Goal: Task Accomplishment & Management: Complete application form

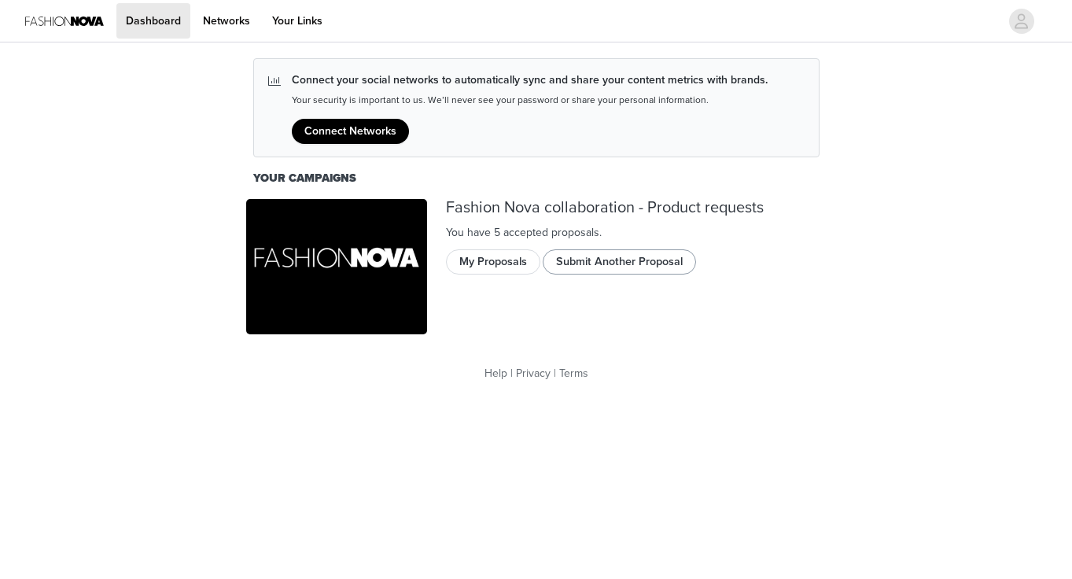
click at [617, 260] on button "Submit Another Proposal" at bounding box center [619, 261] width 153 height 25
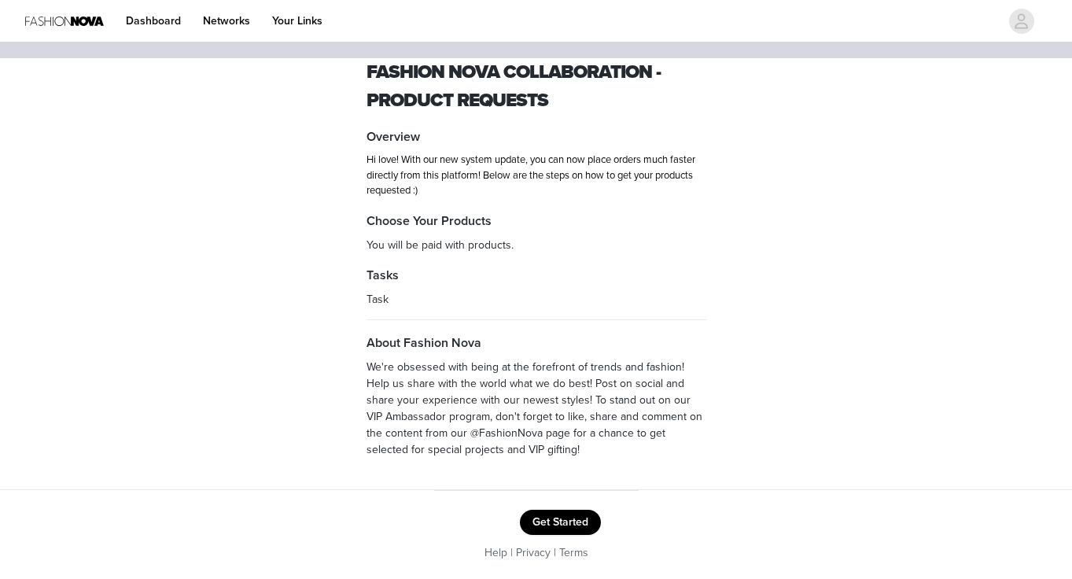
scroll to position [24, 0]
click at [560, 521] on button "Get Started" at bounding box center [560, 523] width 81 height 25
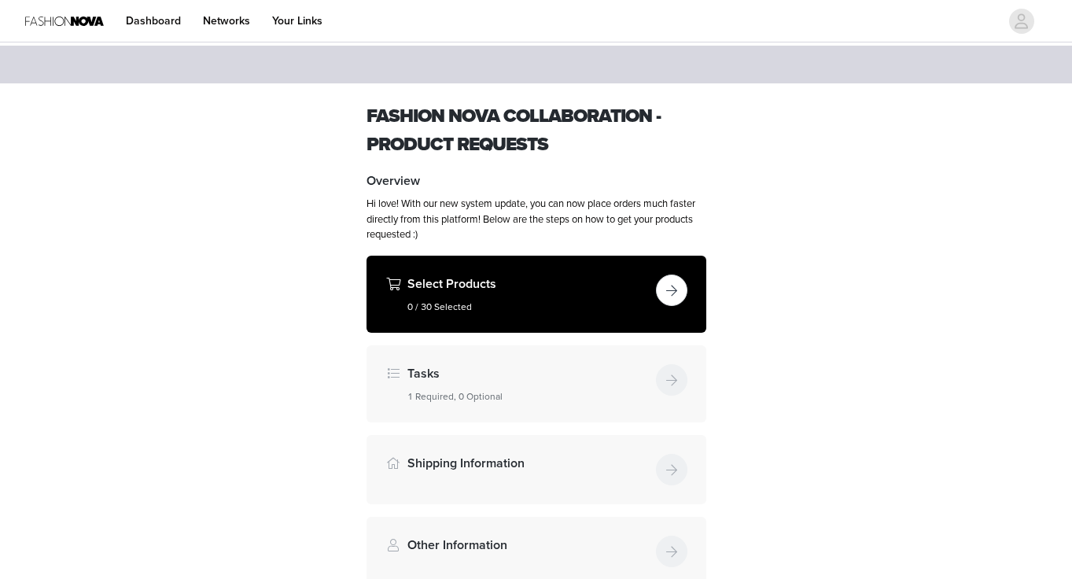
click at [689, 271] on div "Select Products 0 / 30 Selected" at bounding box center [537, 294] width 340 height 77
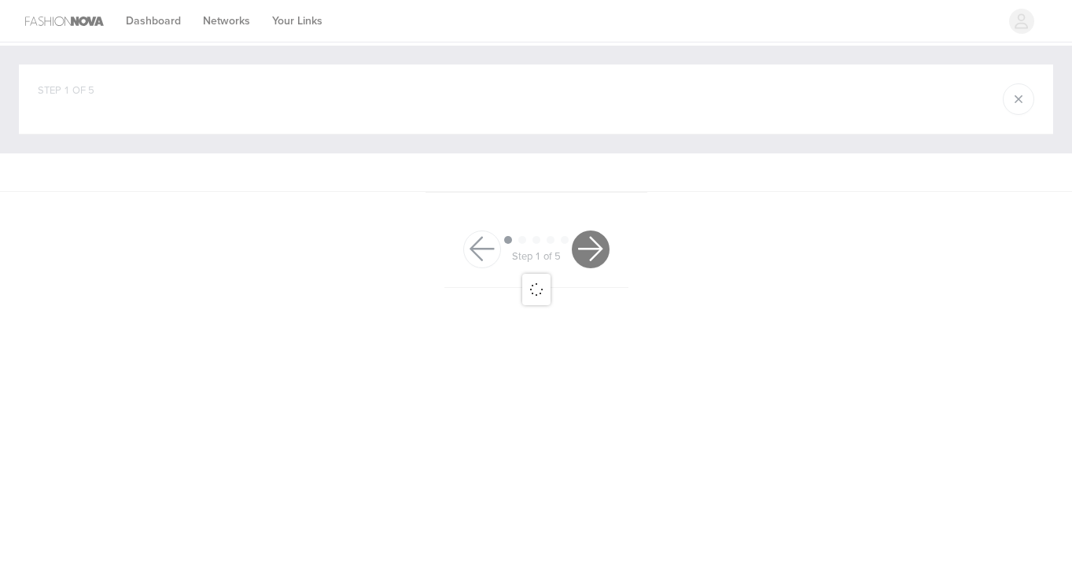
click at [669, 282] on div at bounding box center [536, 289] width 1072 height 579
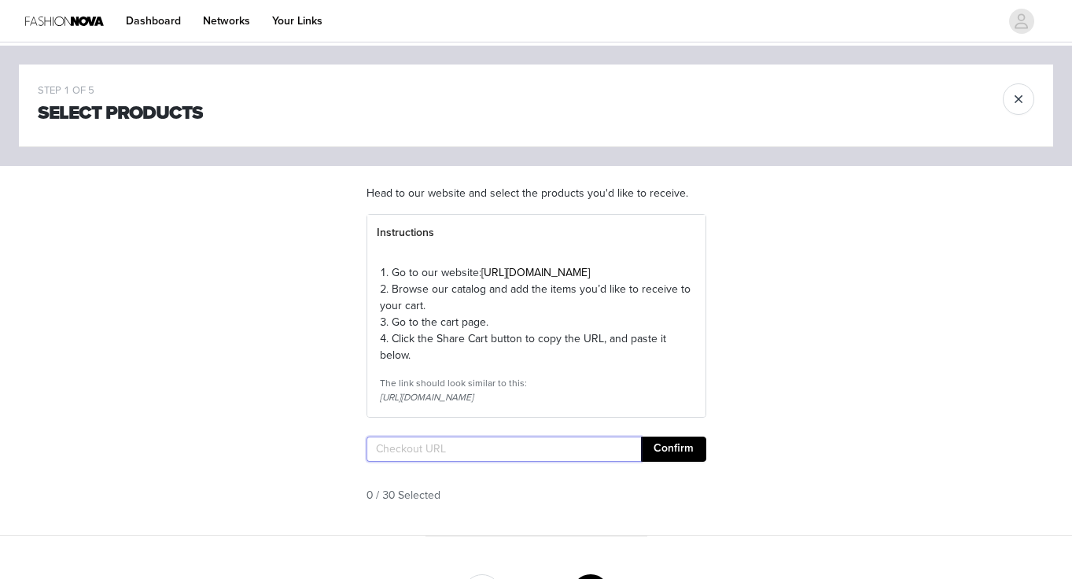
click at [452, 462] on input "text" at bounding box center [504, 449] width 275 height 25
paste input "[URL][DOMAIN_NAME]"
type input "[URL][DOMAIN_NAME]"
click at [682, 462] on button "Confirm" at bounding box center [673, 449] width 65 height 25
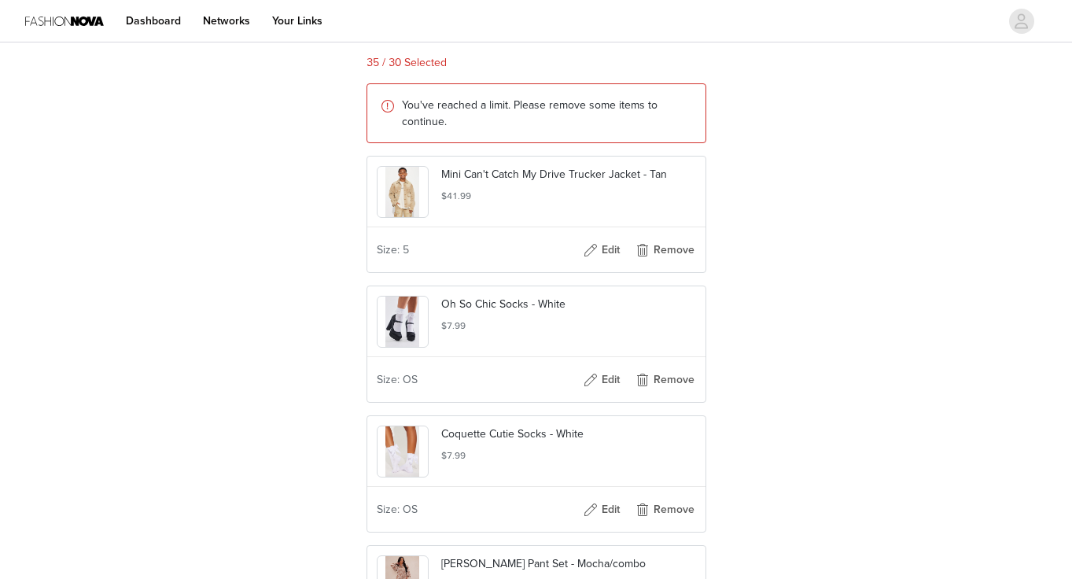
scroll to position [616, 0]
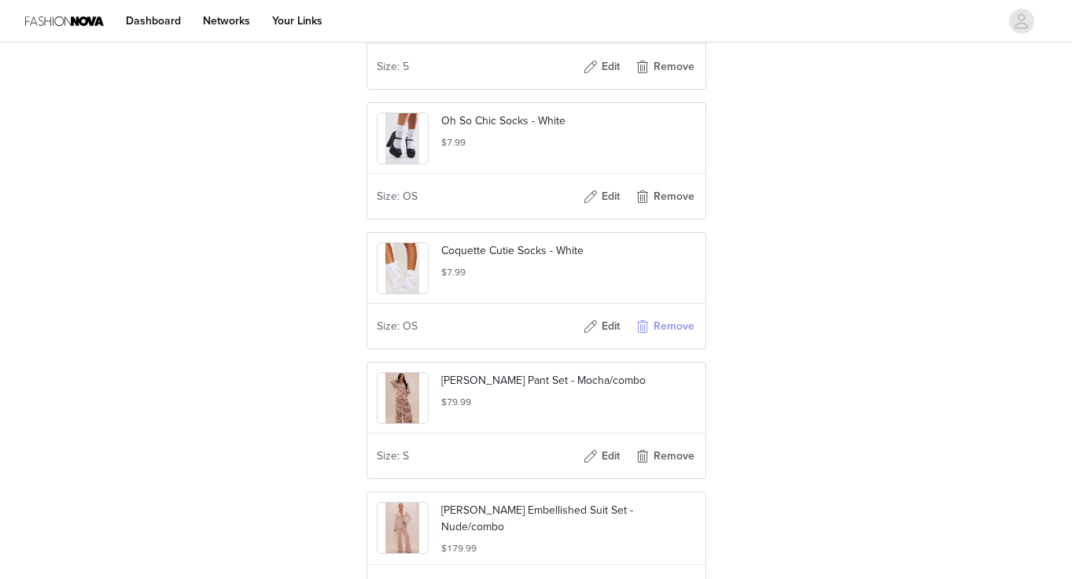
click at [660, 339] on button "Remove" at bounding box center [664, 326] width 63 height 25
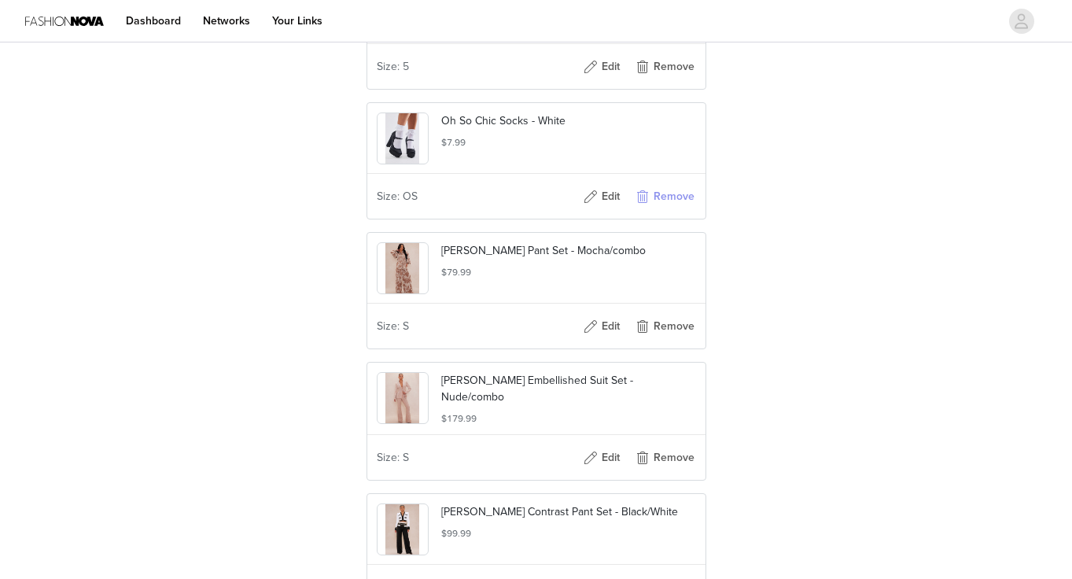
click at [662, 209] on button "Remove" at bounding box center [664, 196] width 63 height 25
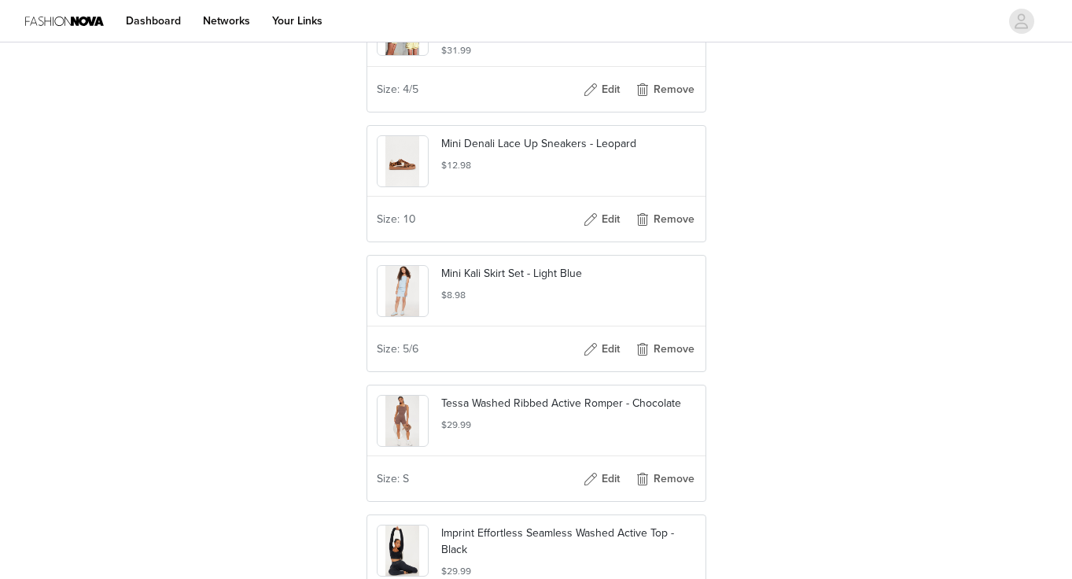
scroll to position [3771, 0]
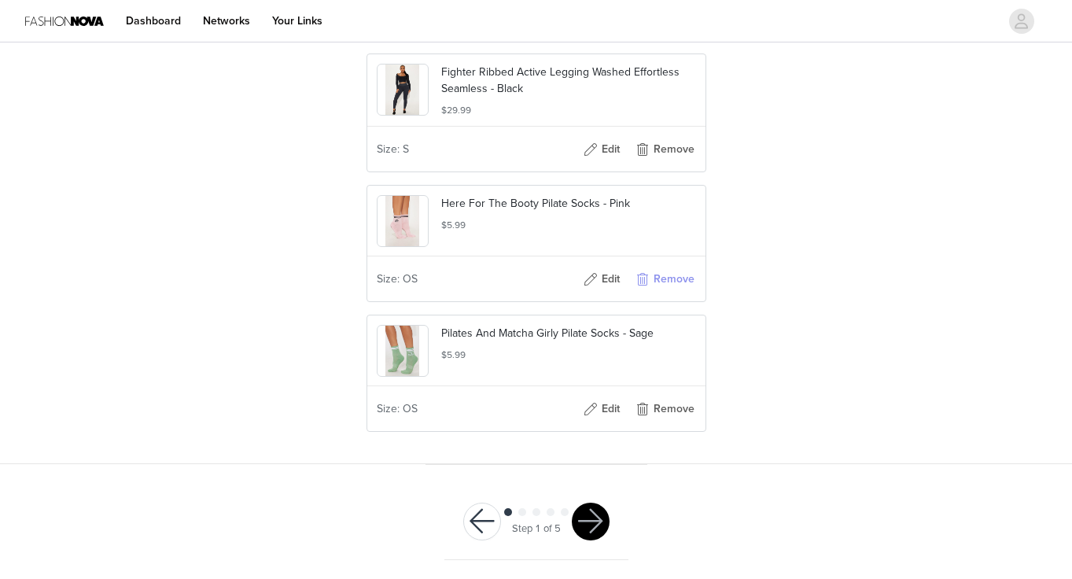
click at [673, 282] on button "Remove" at bounding box center [664, 279] width 63 height 25
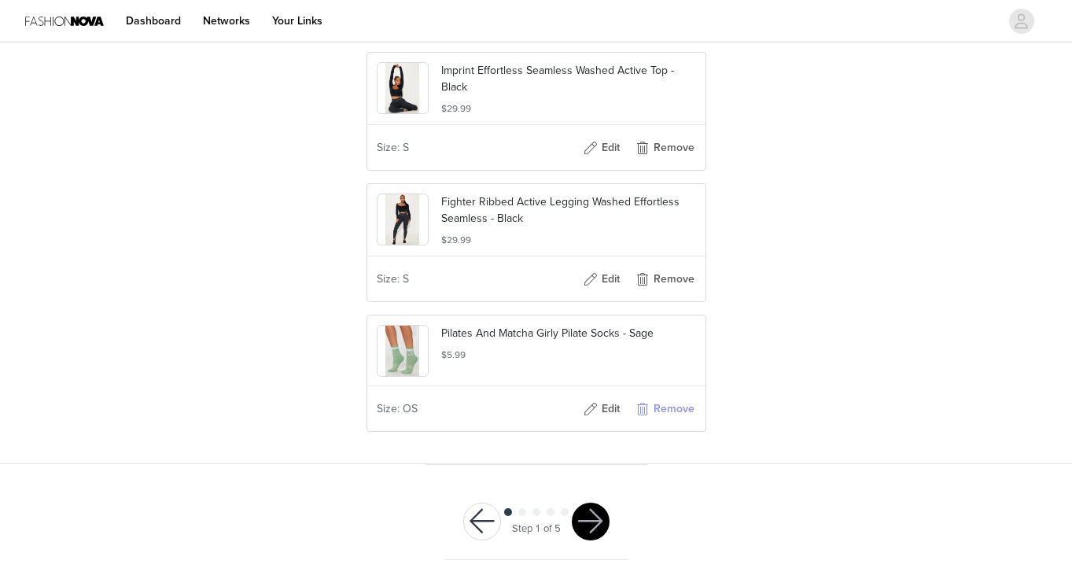
click at [675, 415] on button "Remove" at bounding box center [664, 408] width 63 height 25
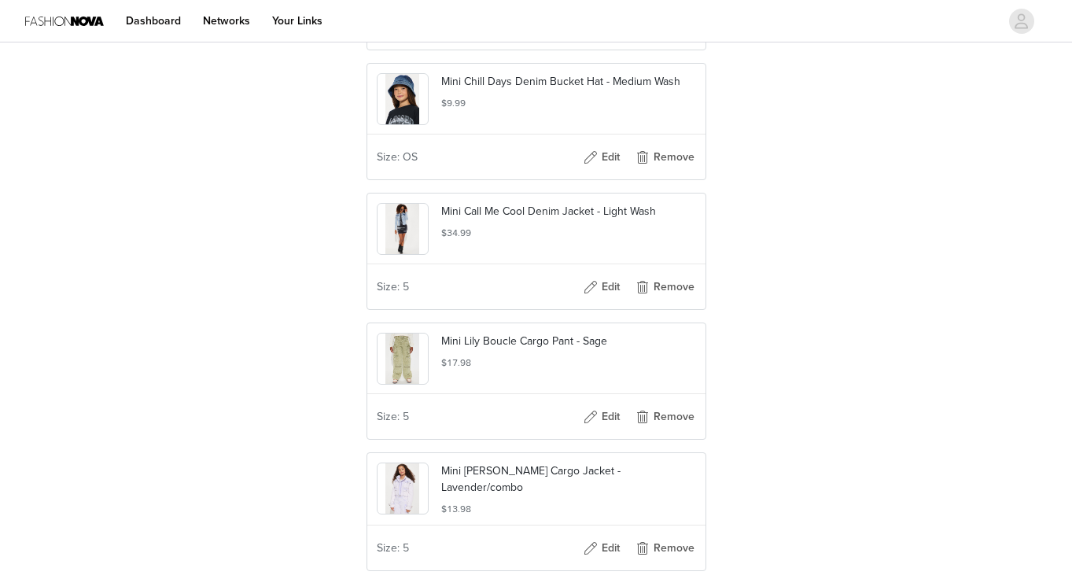
scroll to position [2732, 0]
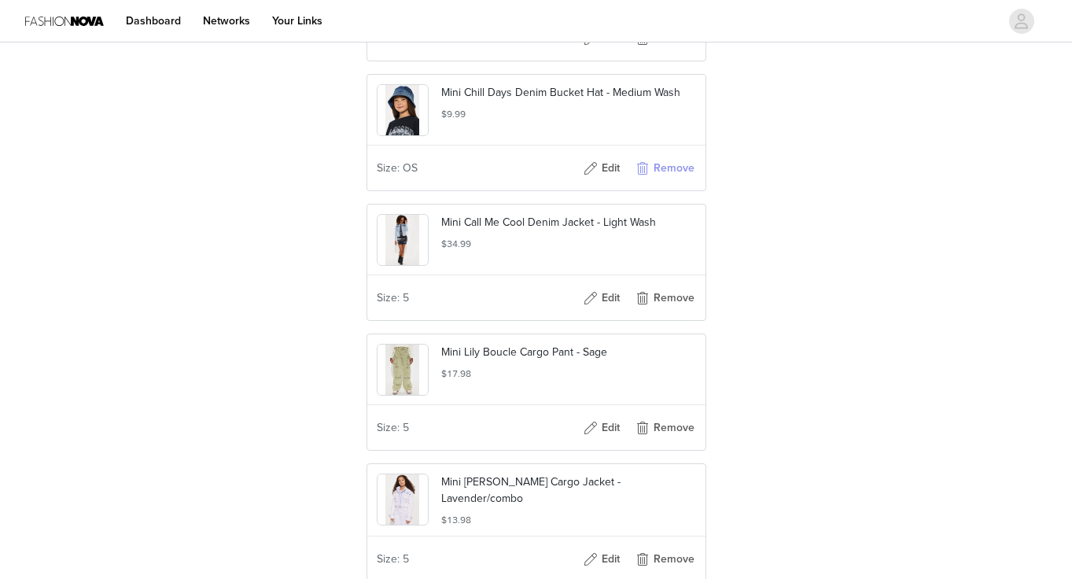
click at [674, 181] on button "Remove" at bounding box center [664, 168] width 63 height 25
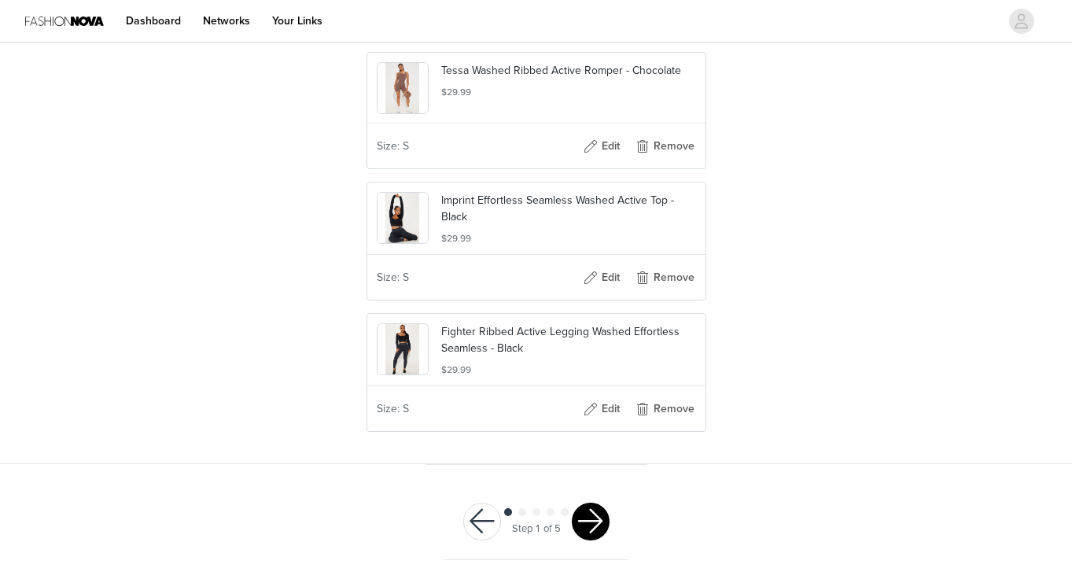
scroll to position [4005, 0]
click at [582, 514] on button "button" at bounding box center [591, 522] width 38 height 38
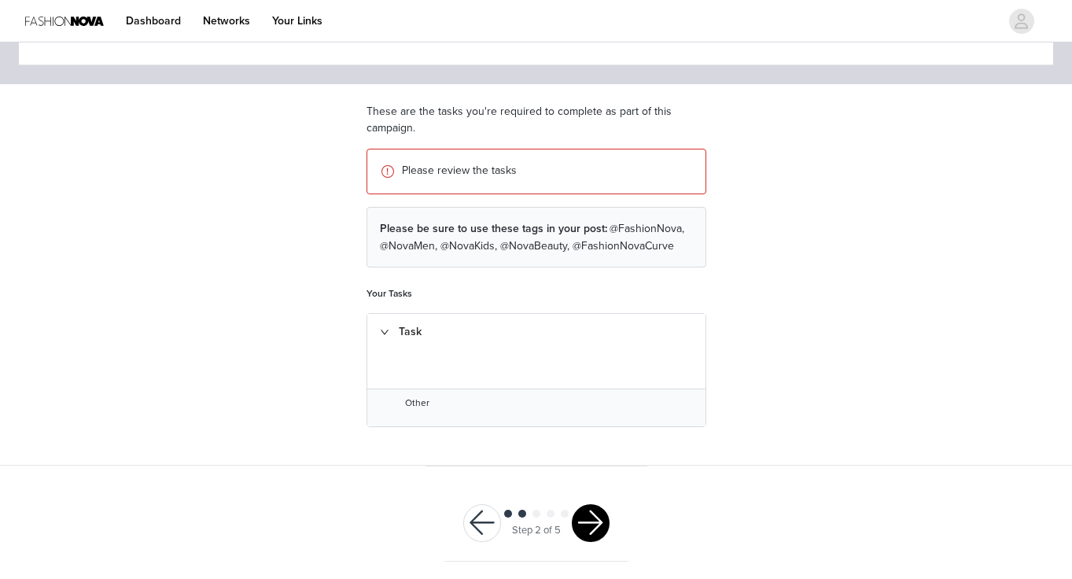
click at [589, 511] on button "button" at bounding box center [591, 523] width 38 height 38
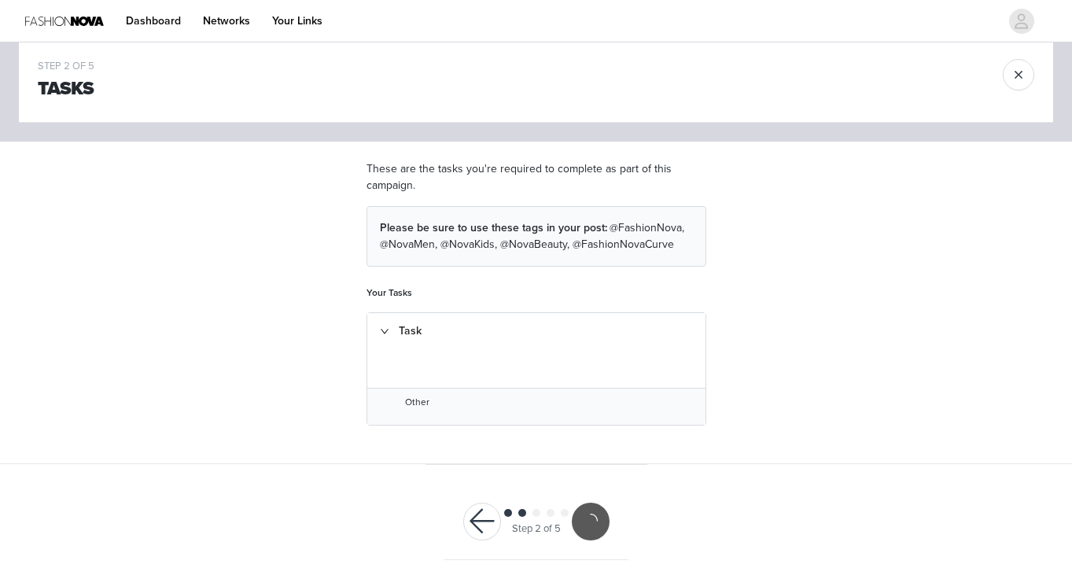
scroll to position [23, 0]
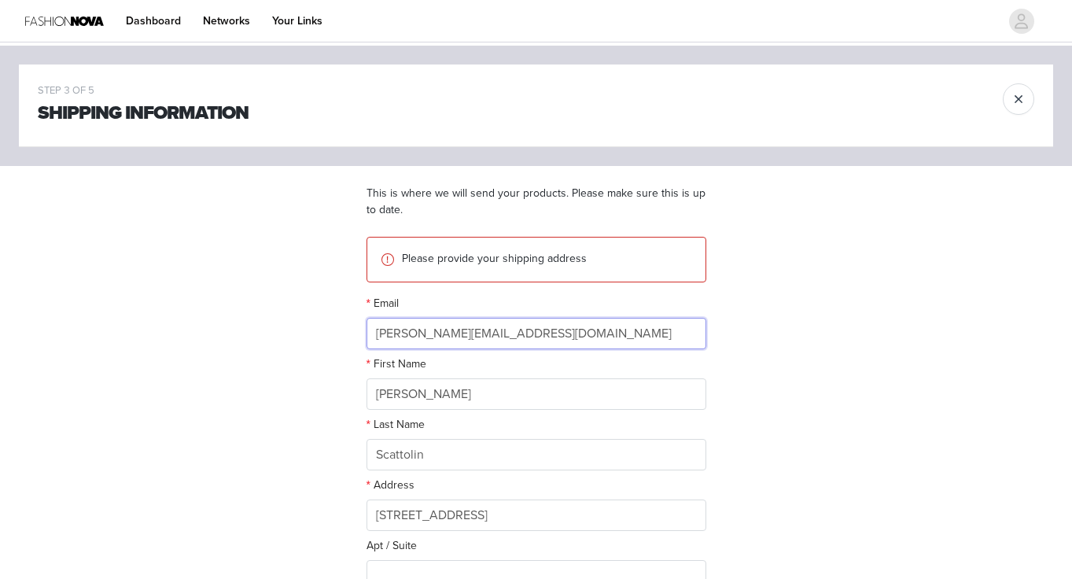
drag, startPoint x: 396, startPoint y: 336, endPoint x: 339, endPoint y: 336, distance: 57.4
click at [403, 337] on input "[PERSON_NAME][EMAIL_ADDRESS][DOMAIN_NAME]" at bounding box center [537, 333] width 340 height 31
drag, startPoint x: 399, startPoint y: 335, endPoint x: 363, endPoint y: 334, distance: 36.2
click at [363, 334] on section "This is where we will send your products. Please make sure this is up to date. …" at bounding box center [537, 482] width 378 height 633
type input "[EMAIL_ADDRESS][DOMAIN_NAME]"
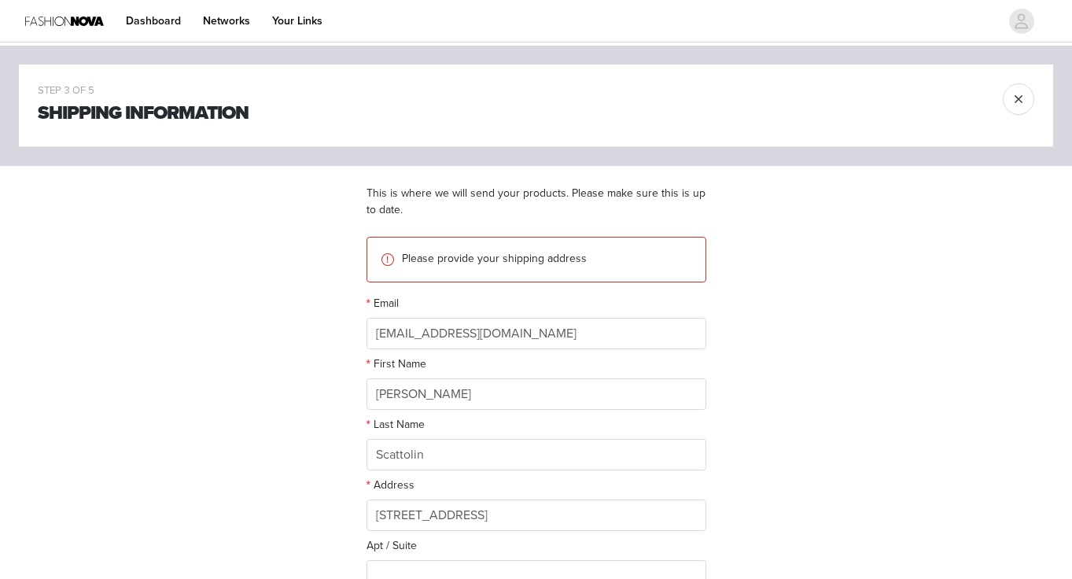
click at [297, 380] on div "STEP 3 OF 5 Shipping Information This is where we will send your products. Plea…" at bounding box center [536, 423] width 1072 height 754
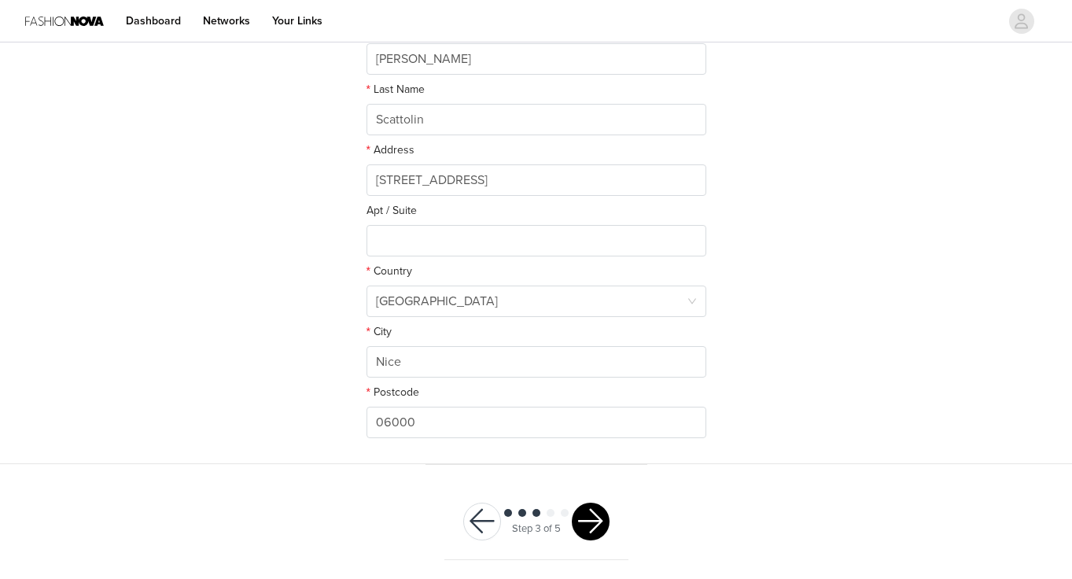
scroll to position [334, 0]
click at [584, 518] on button "button" at bounding box center [591, 522] width 38 height 38
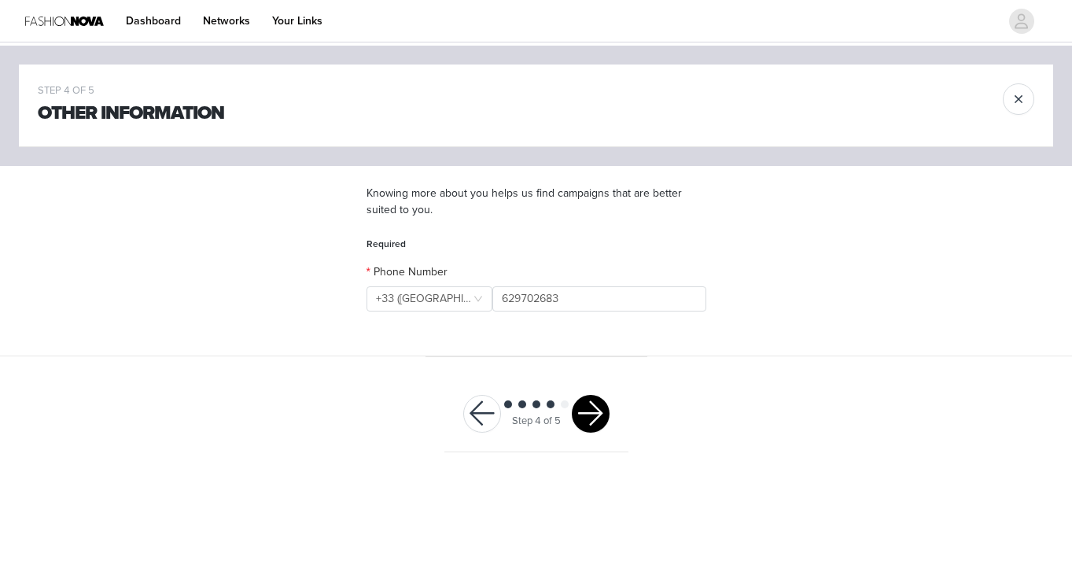
click at [577, 429] on div at bounding box center [591, 414] width 38 height 38
click at [582, 425] on button "button" at bounding box center [591, 414] width 38 height 38
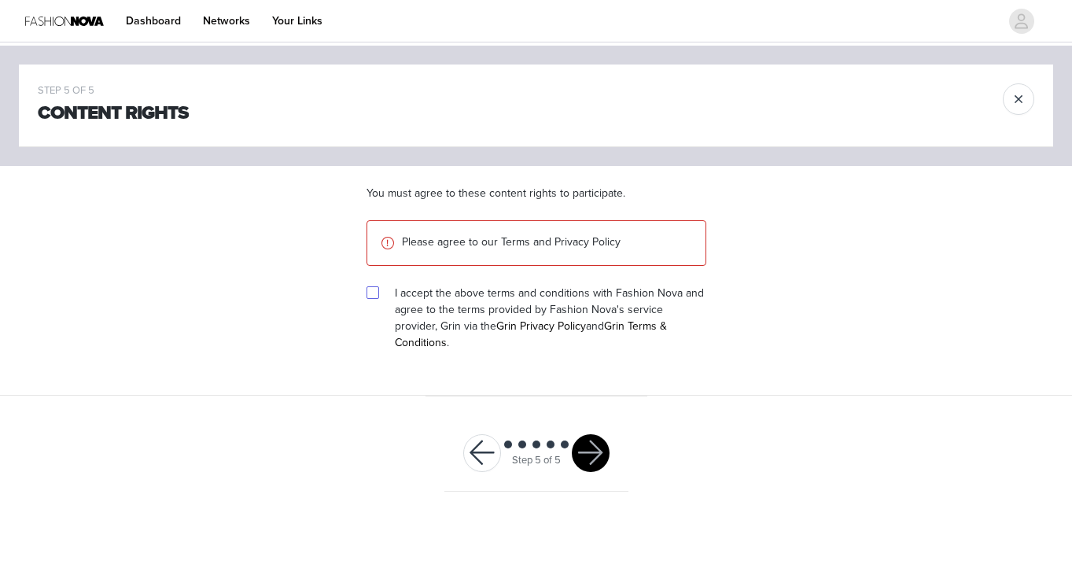
click at [369, 293] on input "checkbox" at bounding box center [372, 291] width 11 height 11
checkbox input "true"
click at [587, 434] on button "button" at bounding box center [591, 453] width 38 height 38
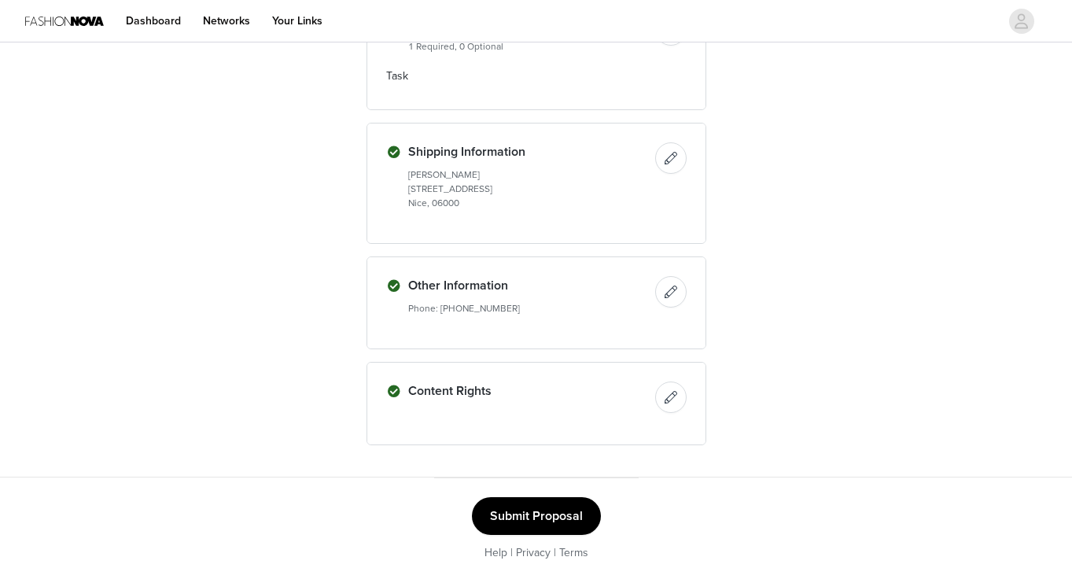
scroll to position [2065, 0]
click at [564, 519] on button "Submit Proposal" at bounding box center [536, 517] width 129 height 38
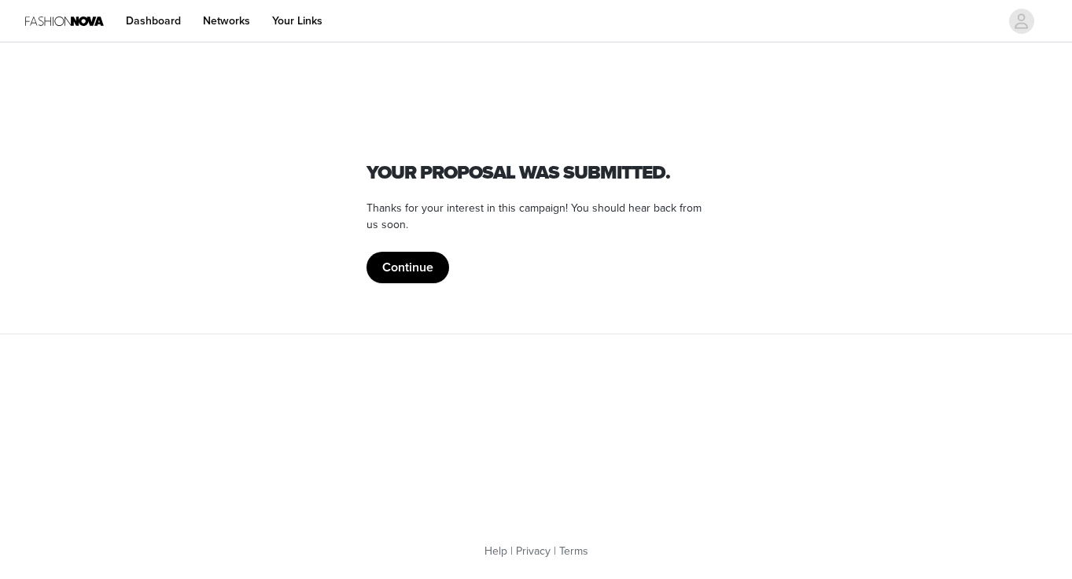
scroll to position [0, 0]
click at [402, 254] on button "Continue" at bounding box center [408, 267] width 83 height 31
